Goal: Information Seeking & Learning: Find specific fact

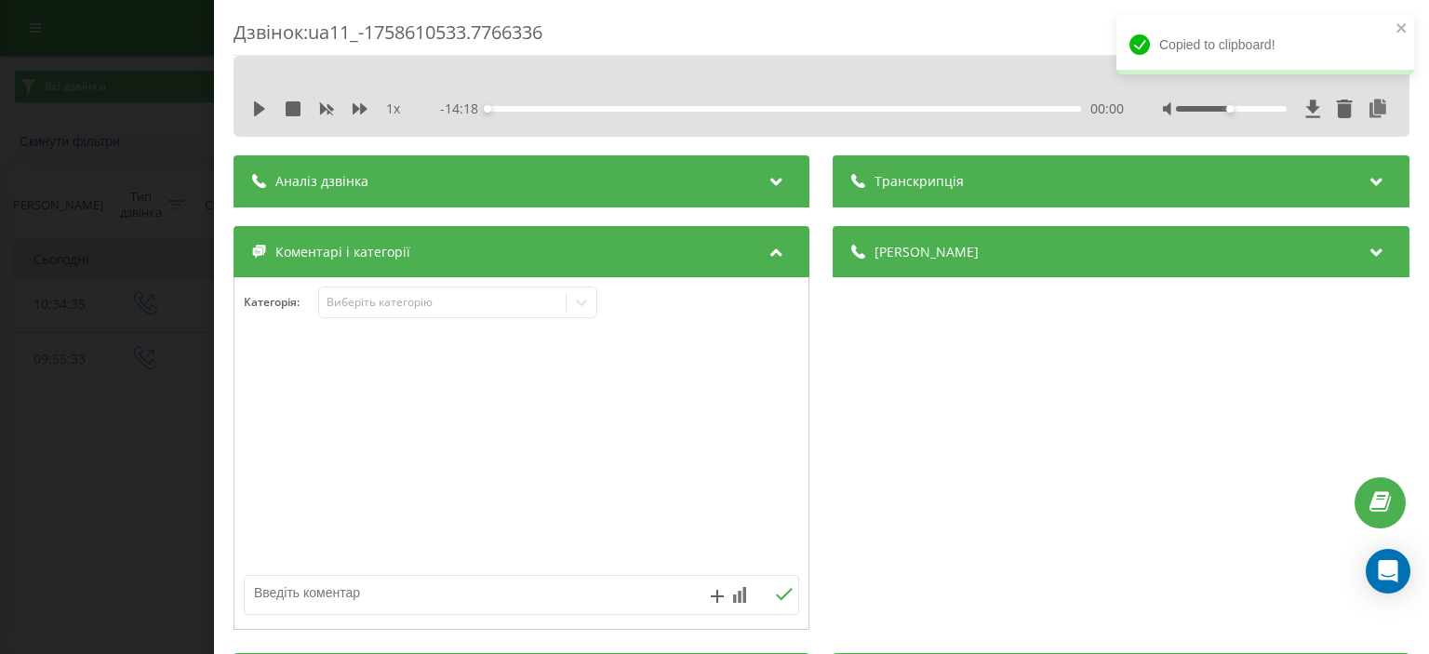
click at [147, 211] on div "Дзвінок : ua11_-1758610533.7766336 1 x - 14:18 00:00 00:00 Транскрипція Для AI-…" at bounding box center [714, 327] width 1429 height 654
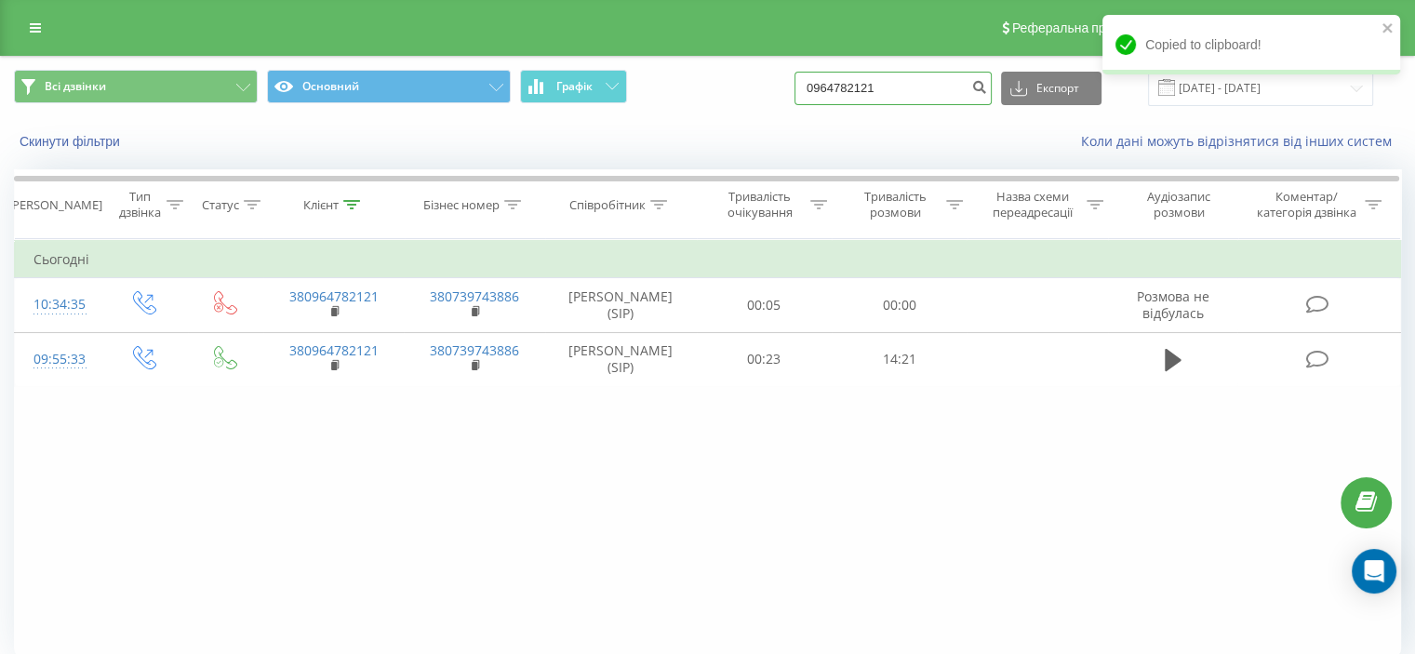
click at [878, 88] on input "0964782121" at bounding box center [892, 88] width 197 height 33
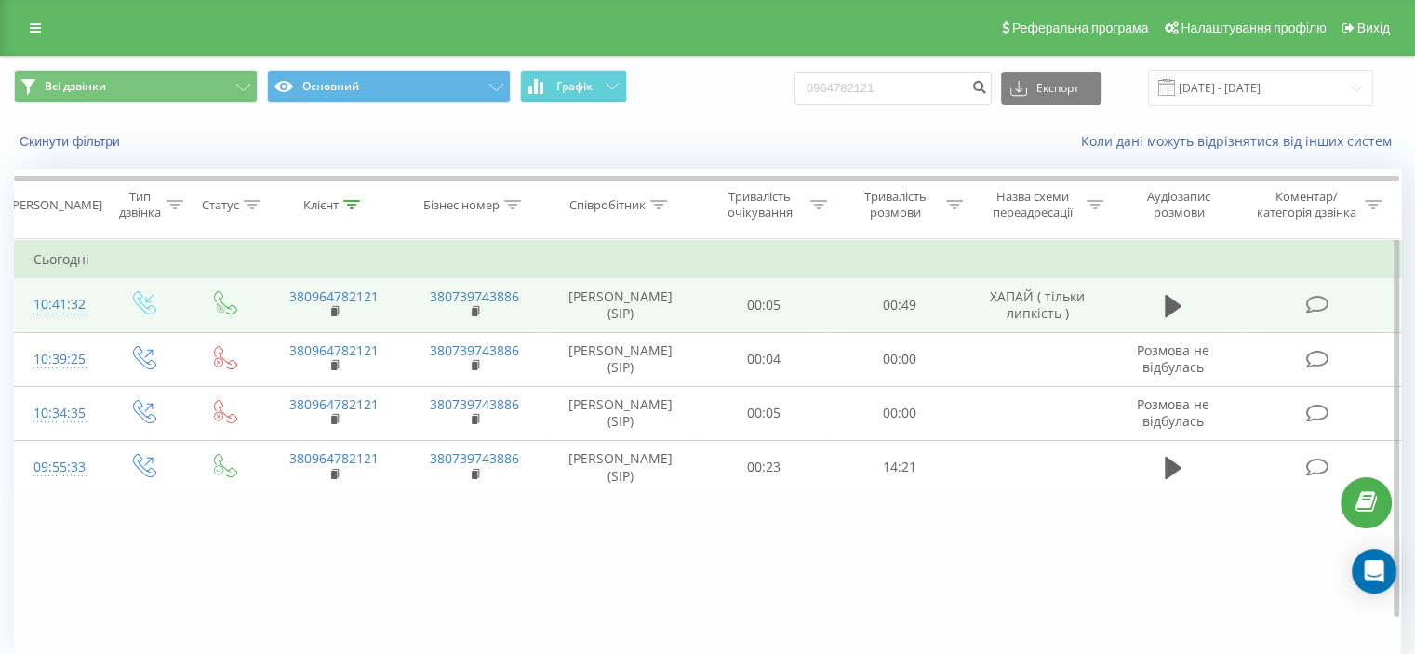
click at [1312, 314] on icon at bounding box center [1316, 305] width 23 height 20
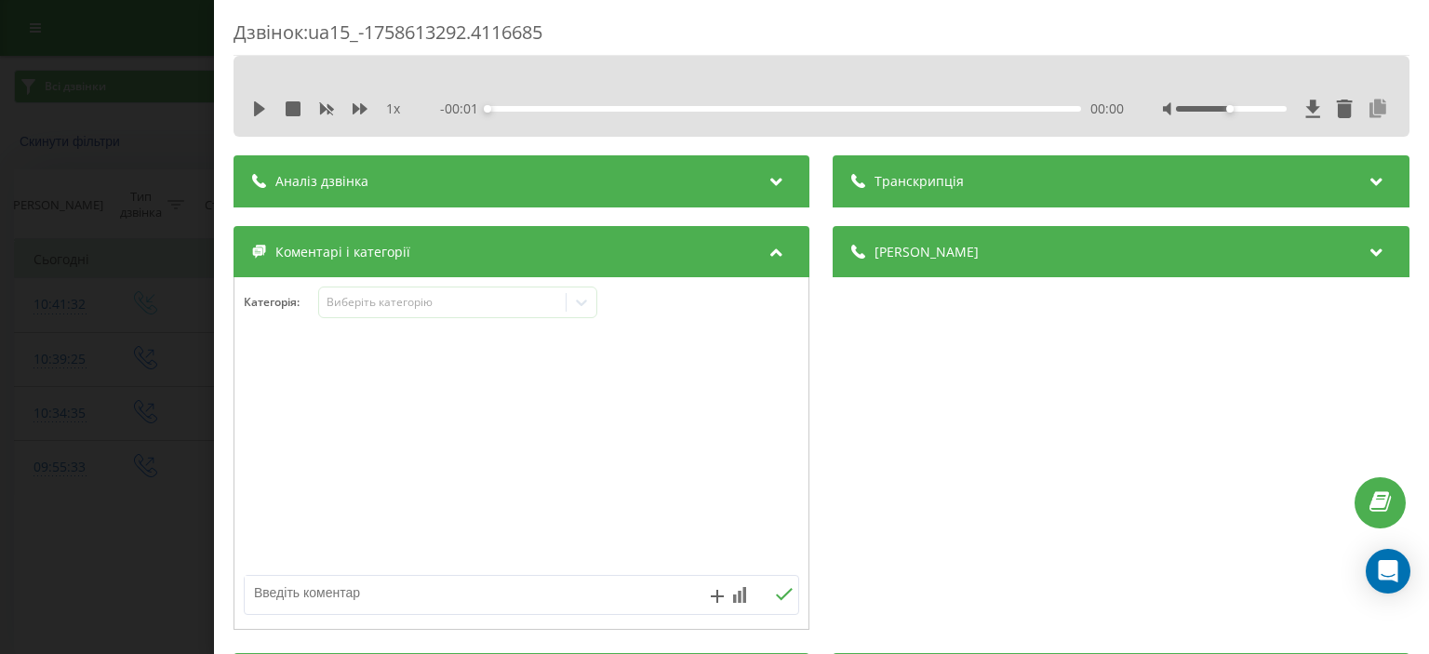
click at [1369, 100] on icon at bounding box center [1378, 109] width 22 height 19
